Goal: Find specific page/section: Find specific page/section

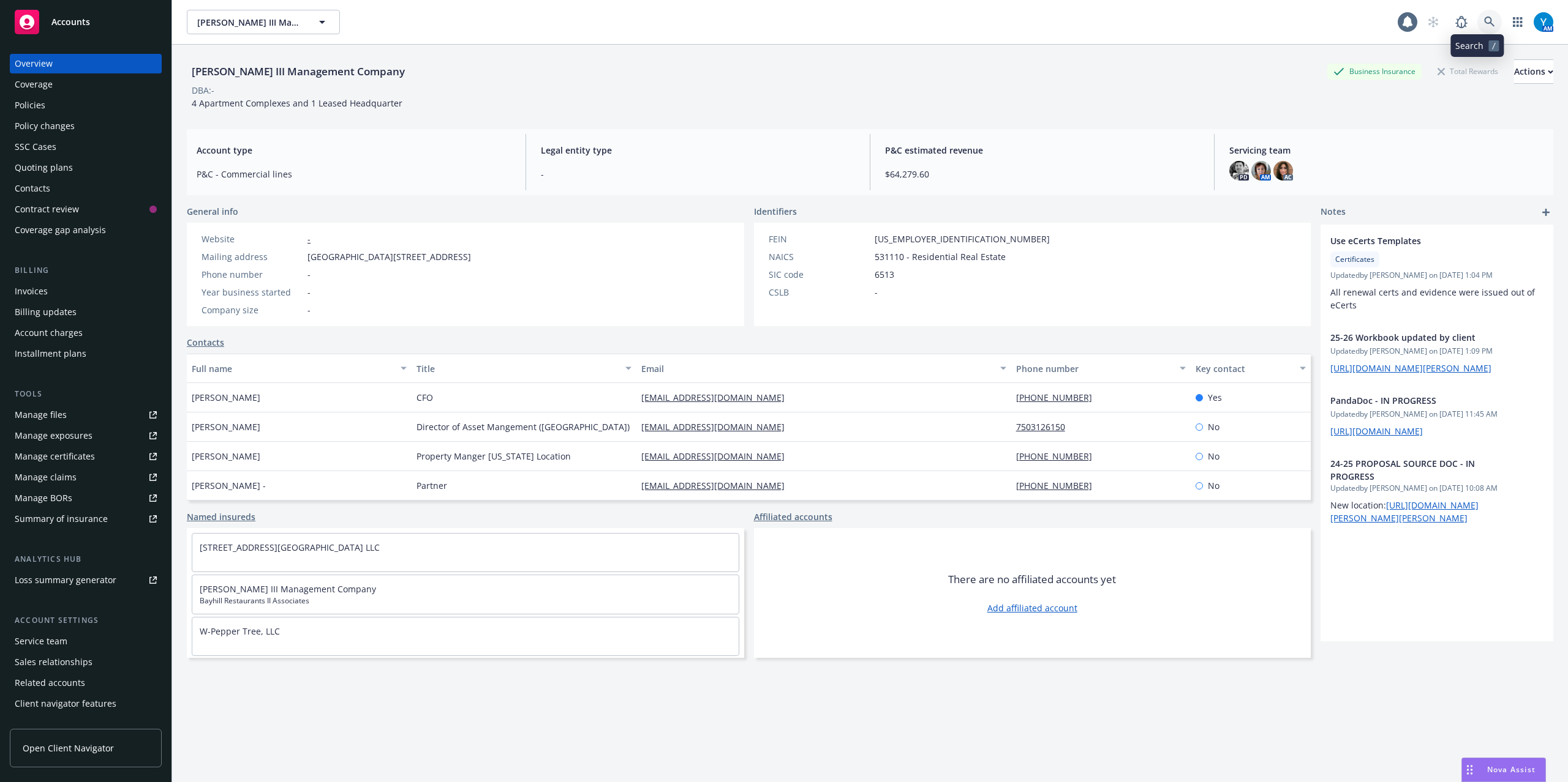
click at [1484, 22] on icon at bounding box center [1489, 22] width 10 height 10
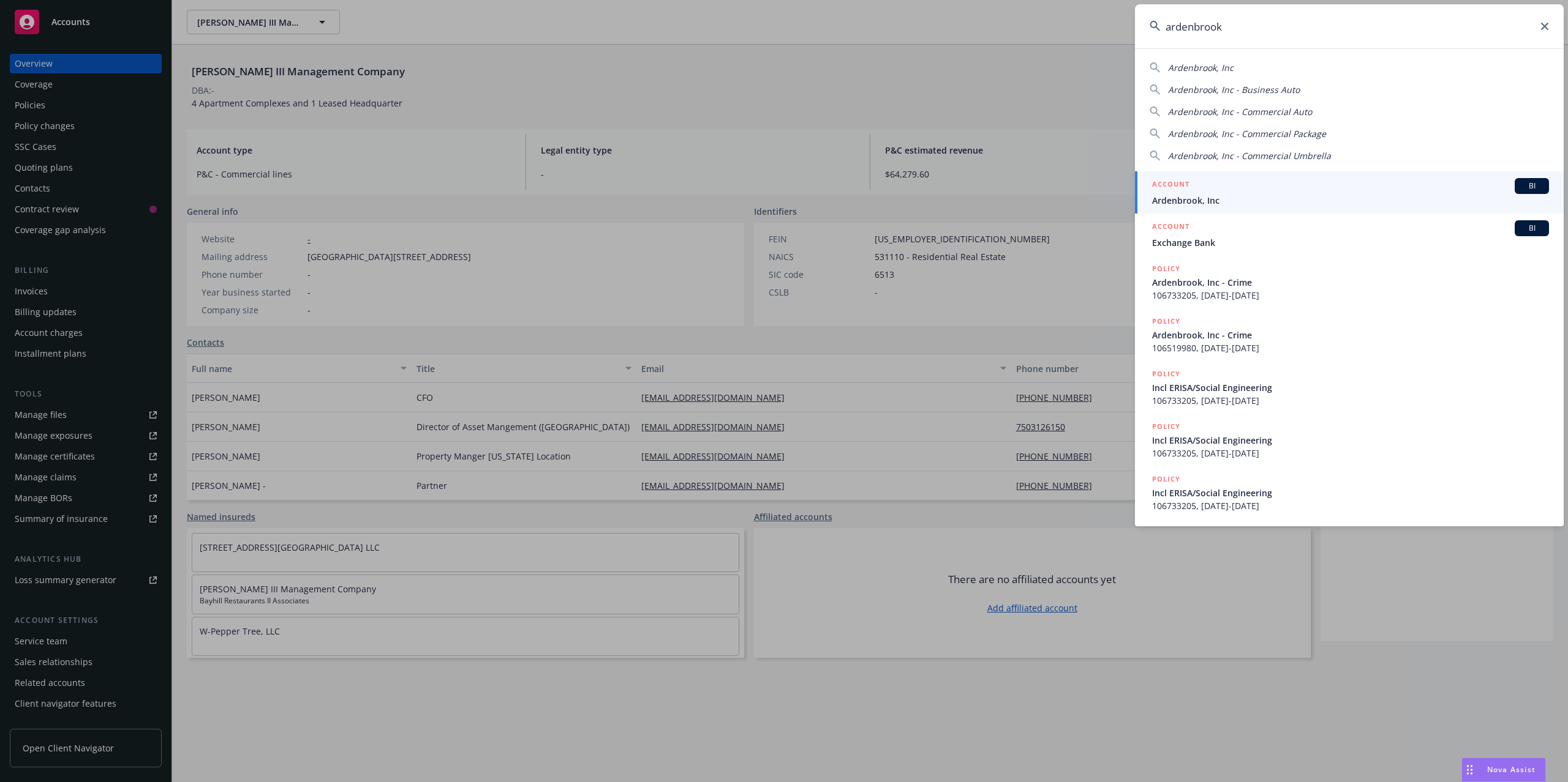
type input "ardenbrook"
drag, startPoint x: 1211, startPoint y: 198, endPoint x: 1230, endPoint y: 200, distance: 19.1
click at [1211, 197] on span "Ardenbrook, Inc" at bounding box center [1350, 201] width 397 height 13
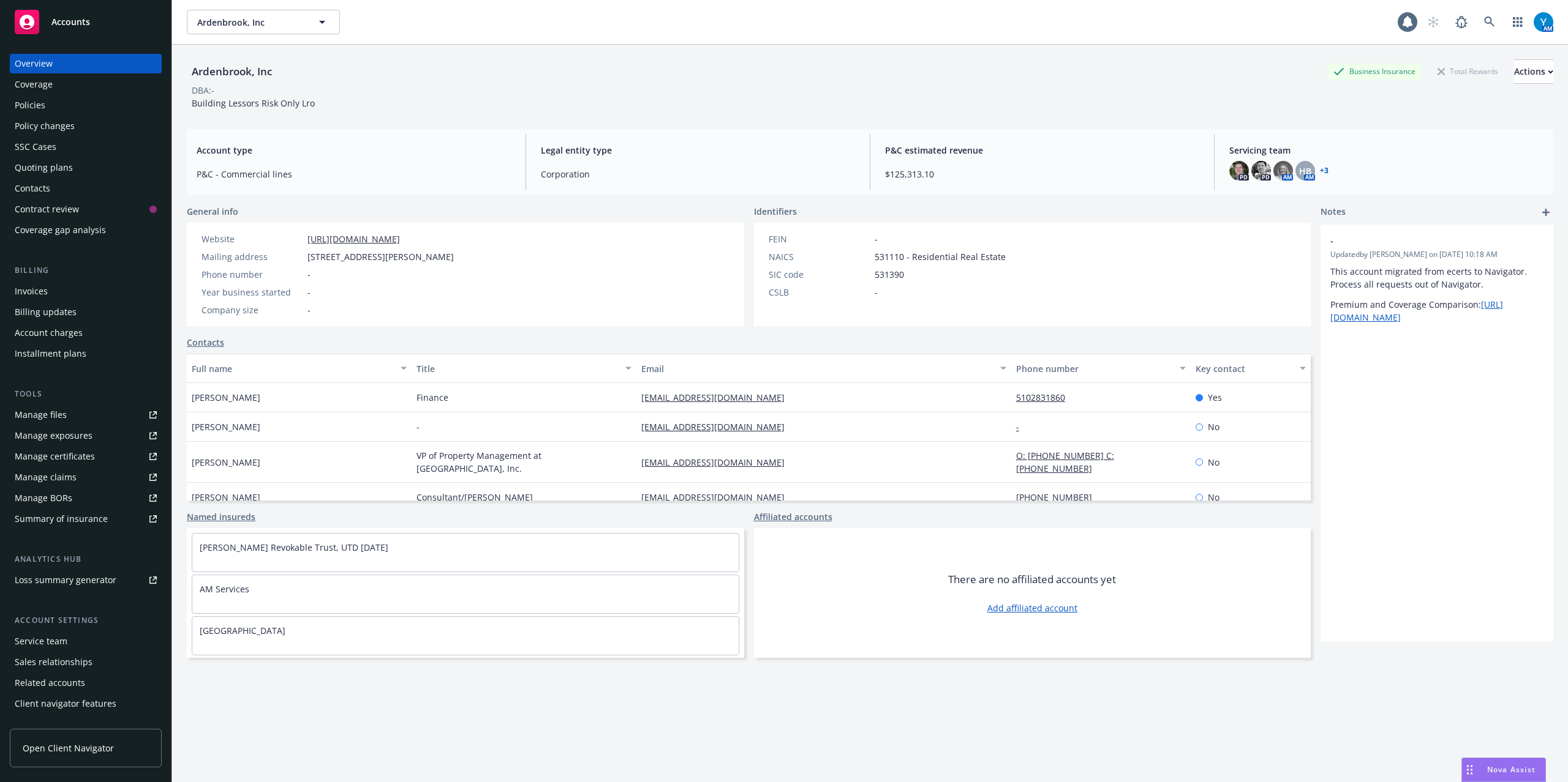
click at [72, 297] on div "Invoices" at bounding box center [86, 291] width 142 height 19
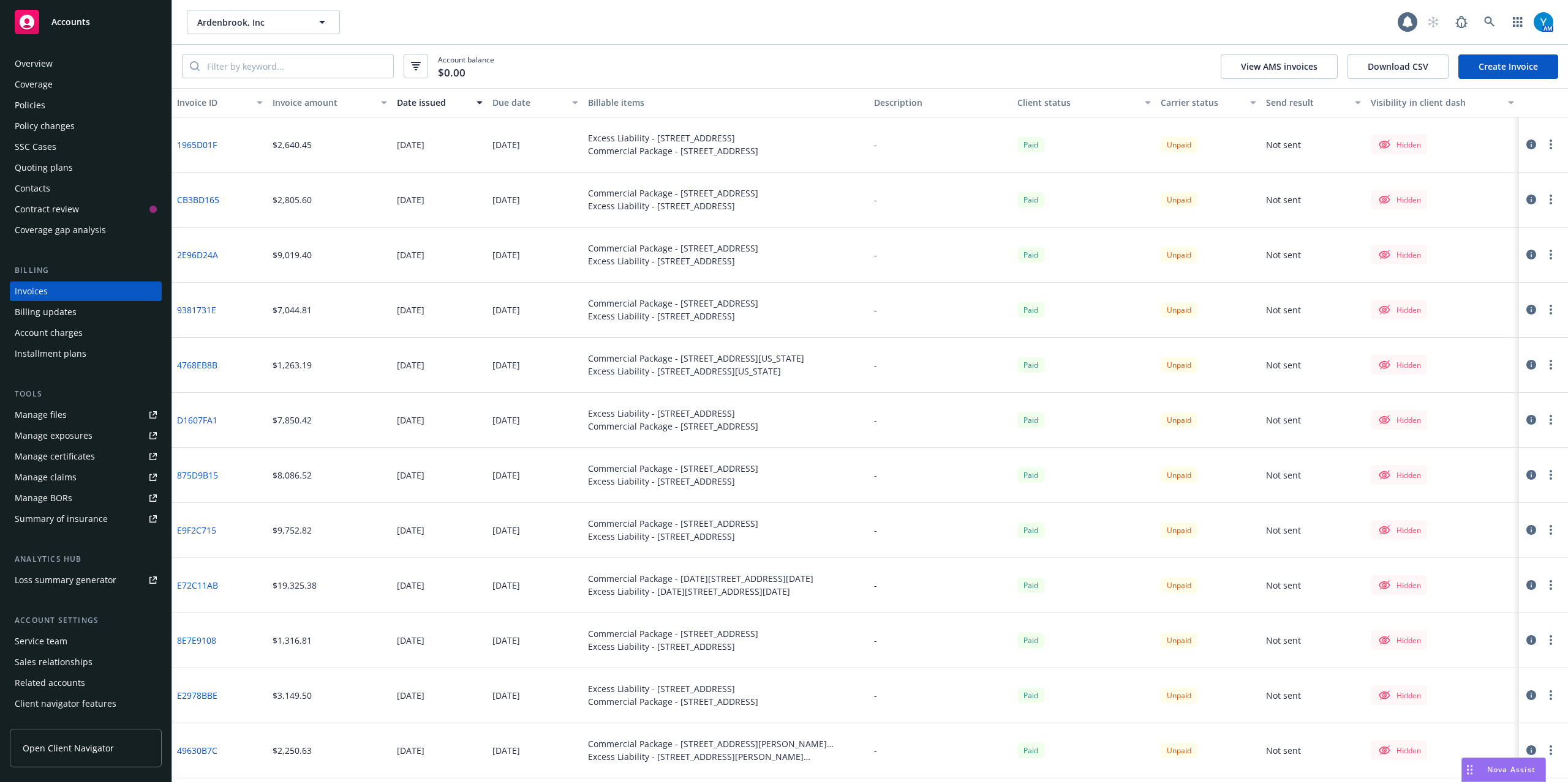
click at [1526, 141] on icon "button" at bounding box center [1531, 145] width 10 height 10
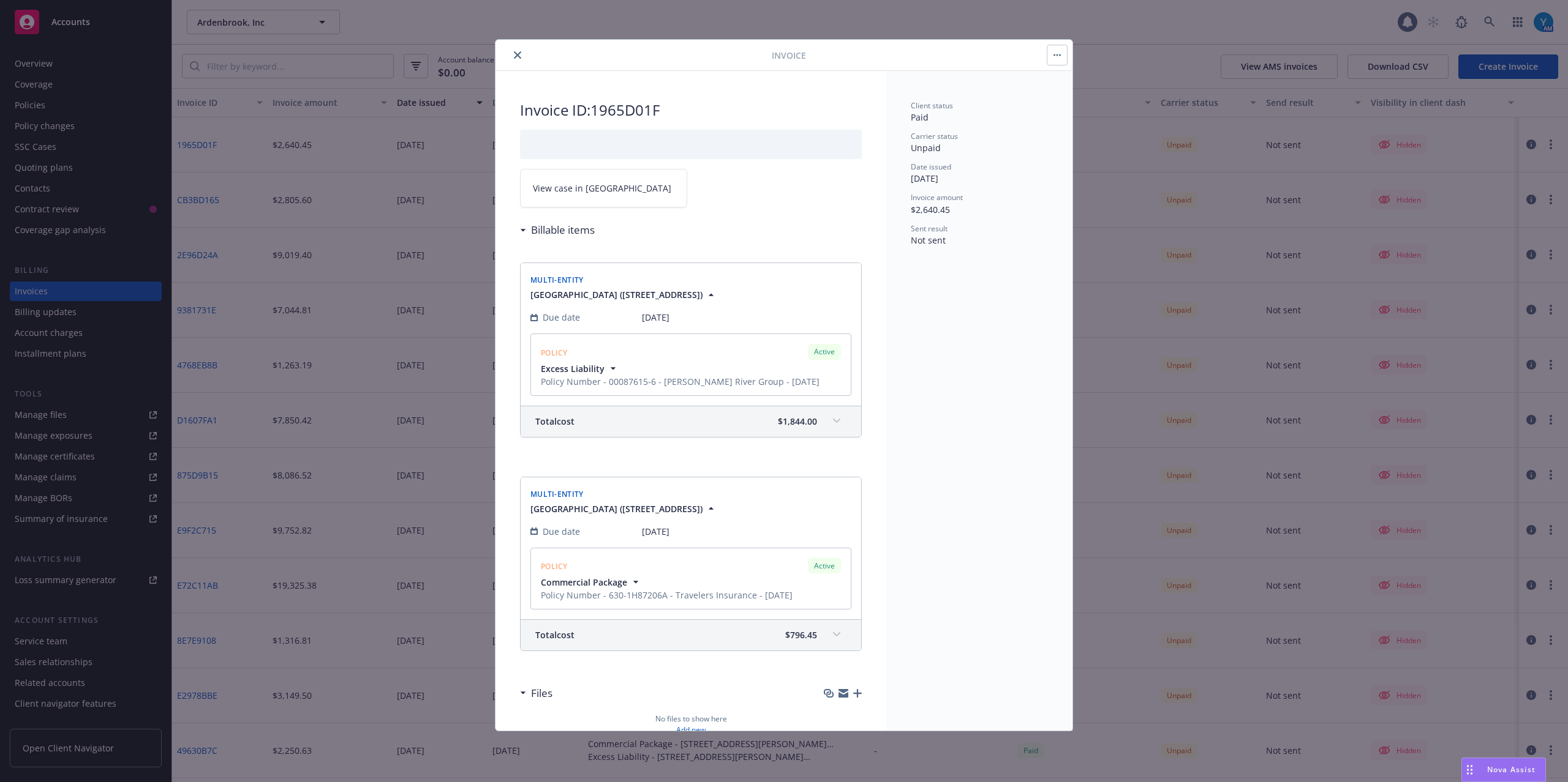
click at [570, 198] on link "View case in [GEOGRAPHIC_DATA]" at bounding box center [603, 188] width 167 height 38
click at [522, 54] on button "close" at bounding box center [518, 55] width 14 height 14
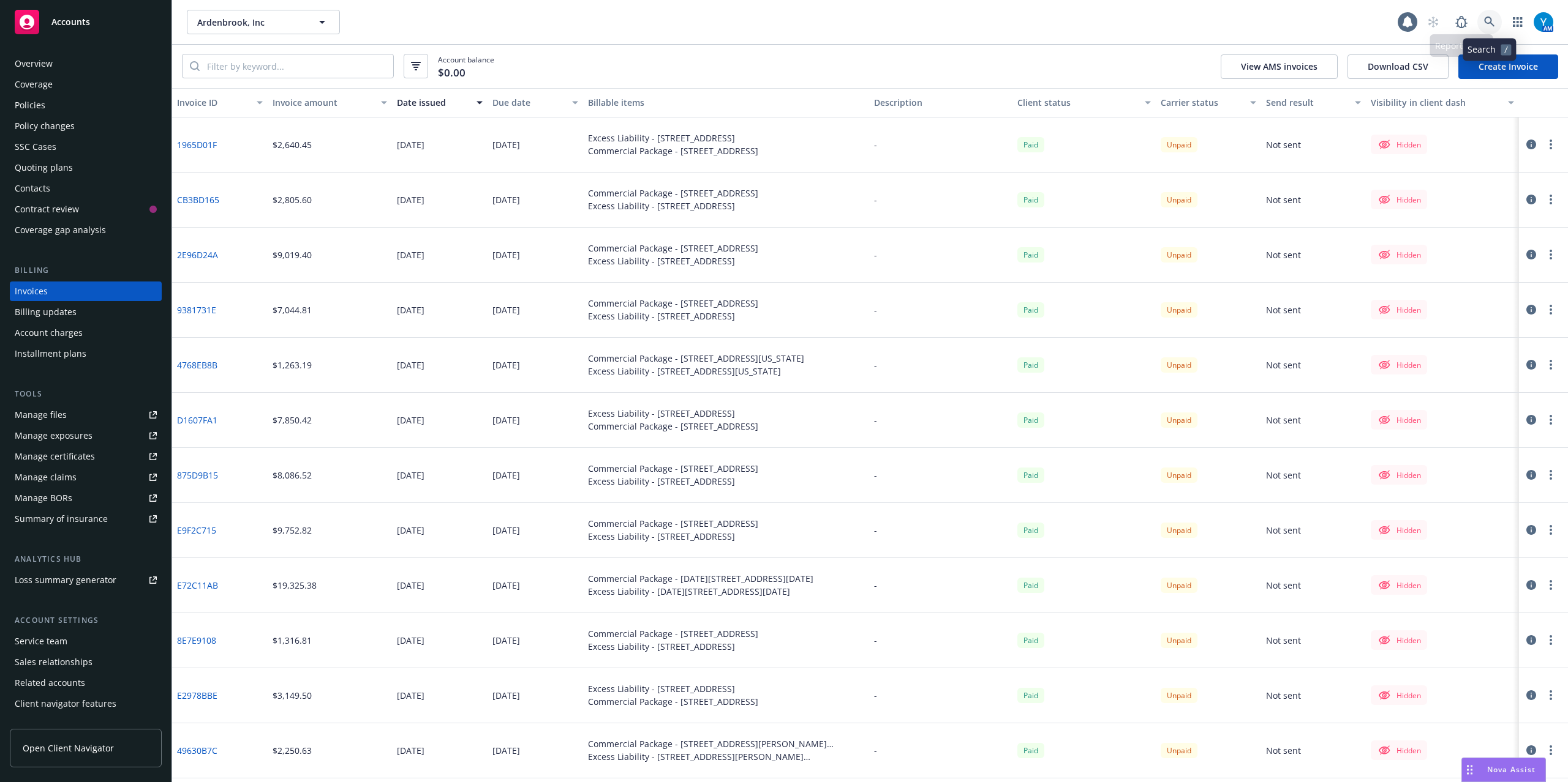
click at [1486, 21] on icon at bounding box center [1490, 22] width 11 height 11
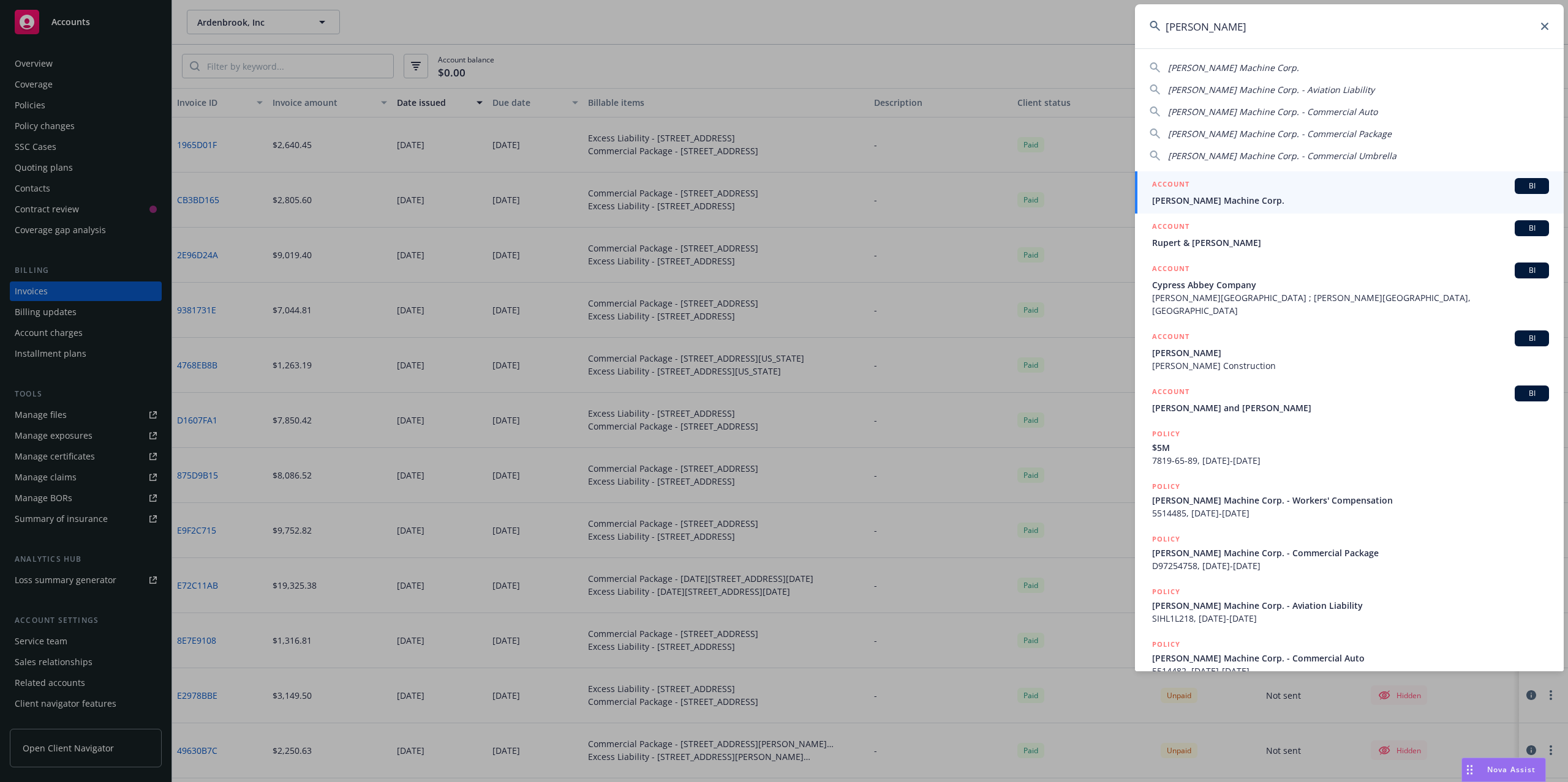
type input "[PERSON_NAME]"
click at [1245, 192] on div "ACCOUNT BI" at bounding box center [1350, 186] width 397 height 16
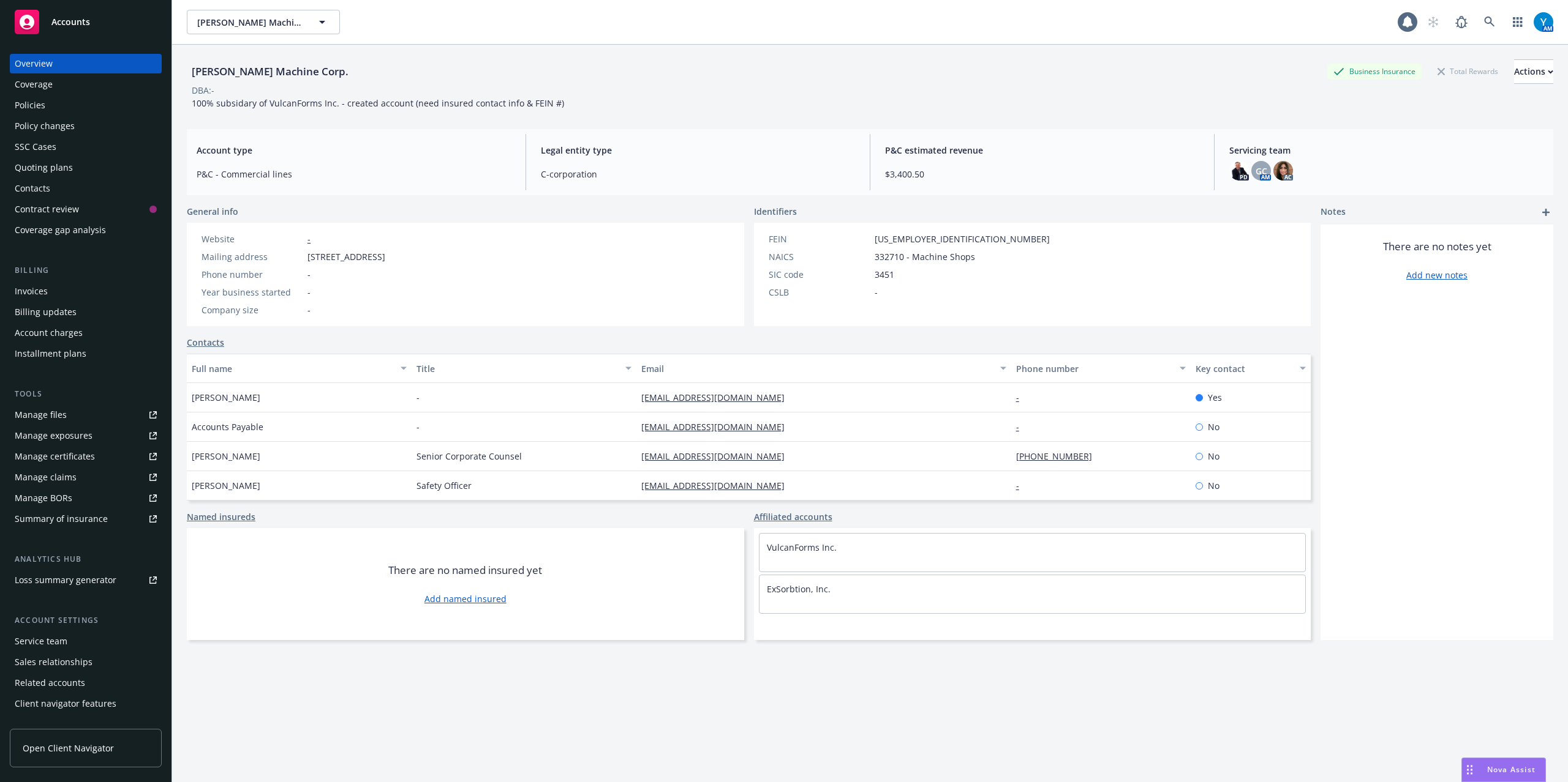
click at [59, 297] on div "Invoices" at bounding box center [86, 291] width 142 height 19
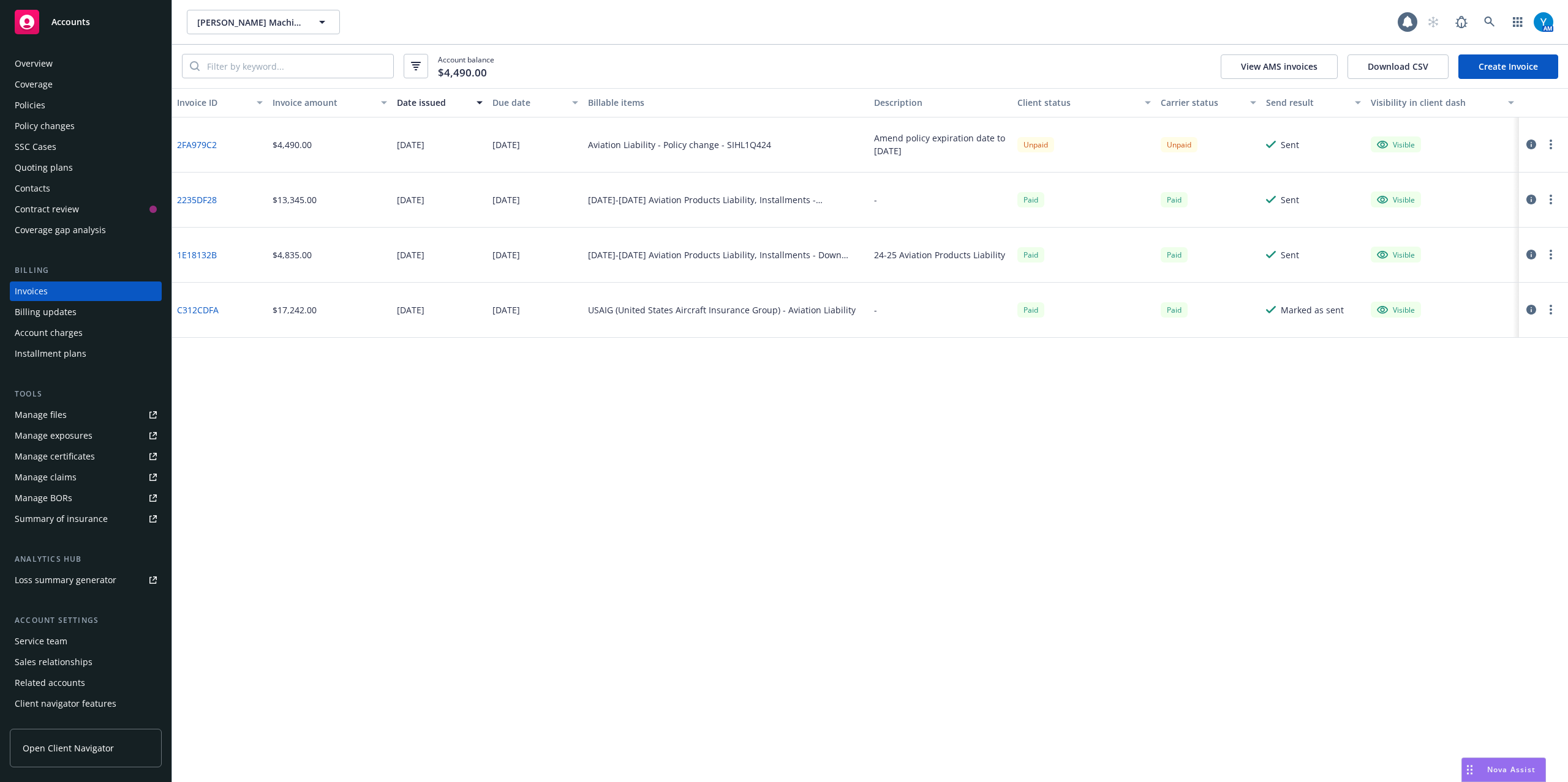
click at [70, 106] on div "Policies" at bounding box center [86, 105] width 142 height 19
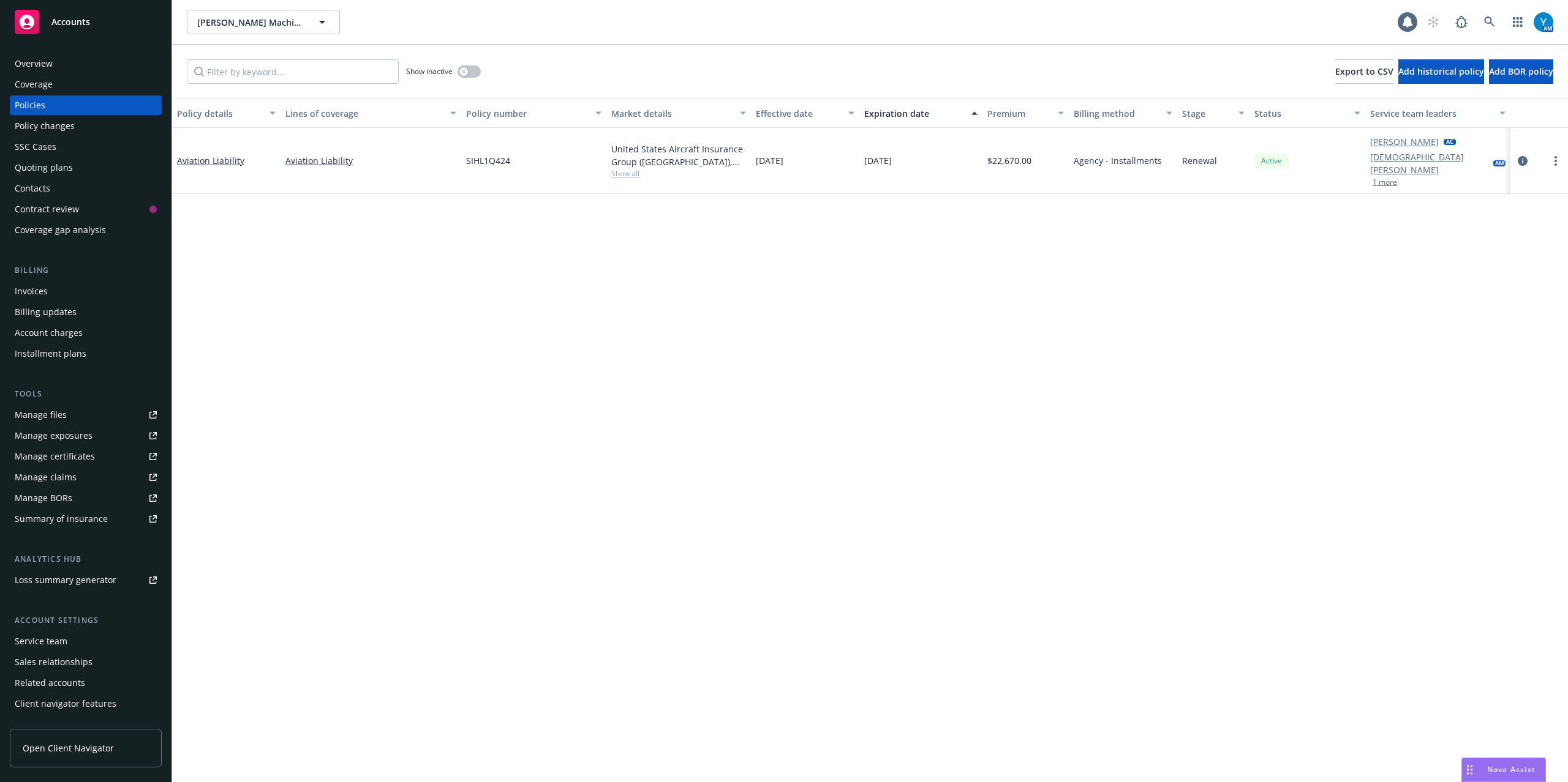
click at [71, 295] on div "Invoices" at bounding box center [86, 291] width 142 height 19
